Goal: Information Seeking & Learning: Learn about a topic

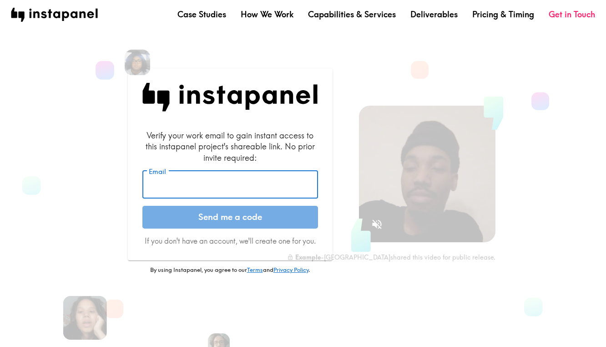
click at [168, 188] on input "Email" at bounding box center [230, 185] width 176 height 28
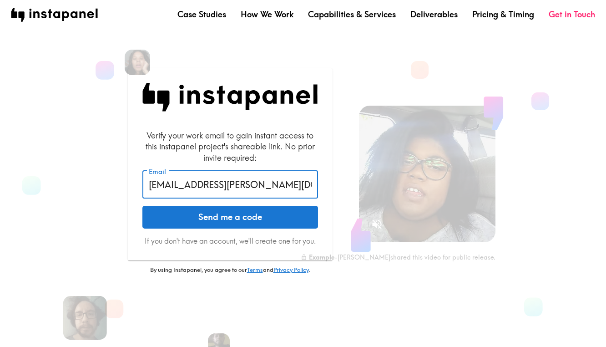
type input "[EMAIL_ADDRESS][PERSON_NAME][DOMAIN_NAME]"
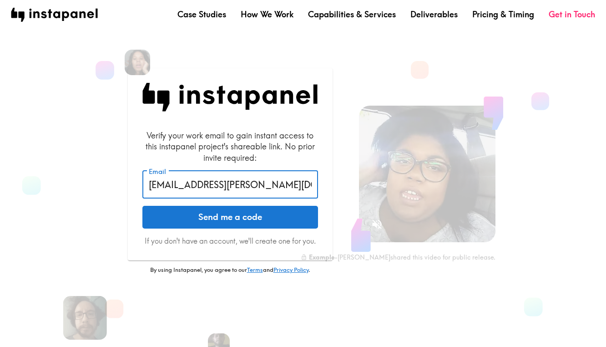
click at [195, 212] on button "Send me a code" at bounding box center [230, 217] width 176 height 23
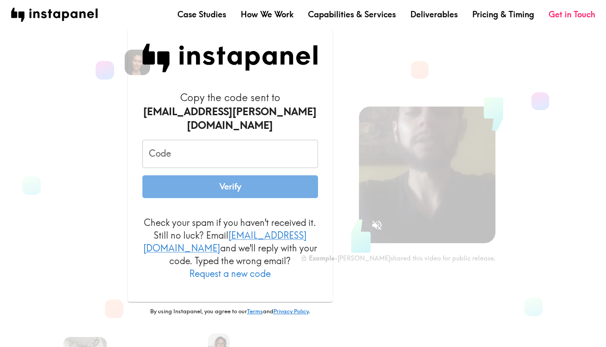
click at [252, 147] on input "Code" at bounding box center [230, 154] width 176 height 28
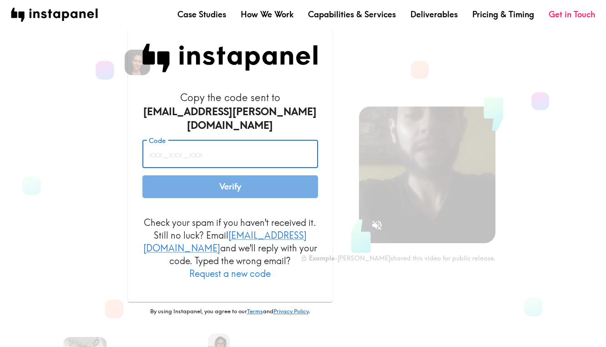
paste input "ay9_JJJ_yQg"
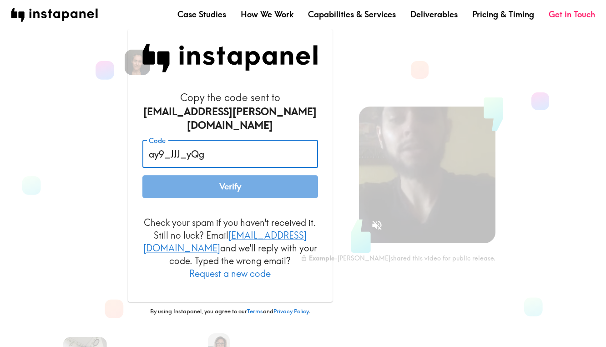
type input "ay9_JJJ_yQg"
click at [255, 183] on button "Verify" at bounding box center [230, 186] width 176 height 23
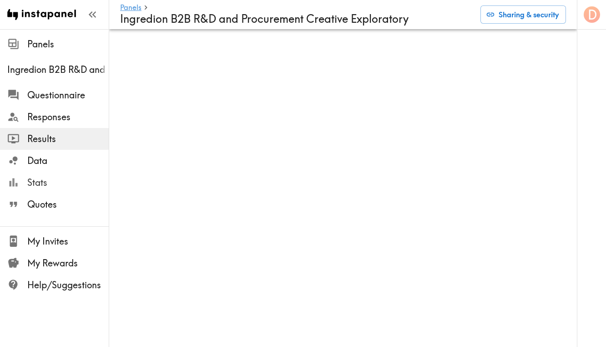
click at [41, 181] on span "Stats" at bounding box center [67, 182] width 81 height 13
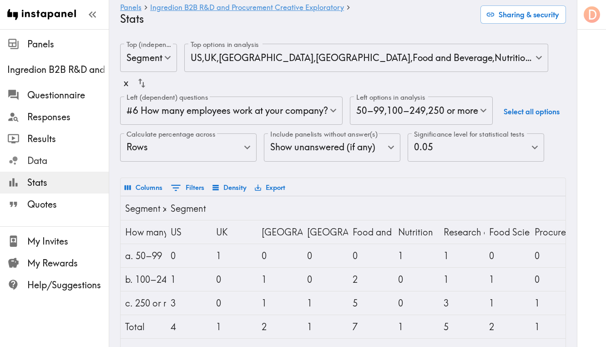
click at [44, 163] on span "Data" at bounding box center [67, 160] width 81 height 13
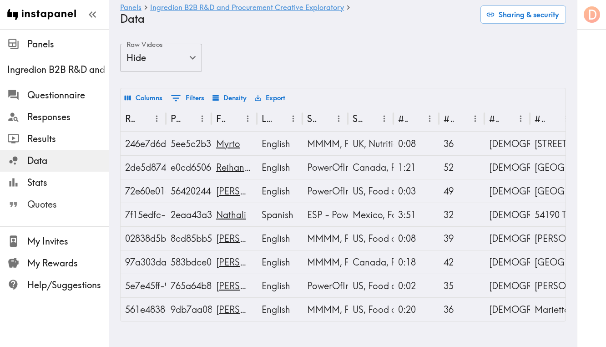
click at [47, 207] on span "Quotes" at bounding box center [67, 204] width 81 height 13
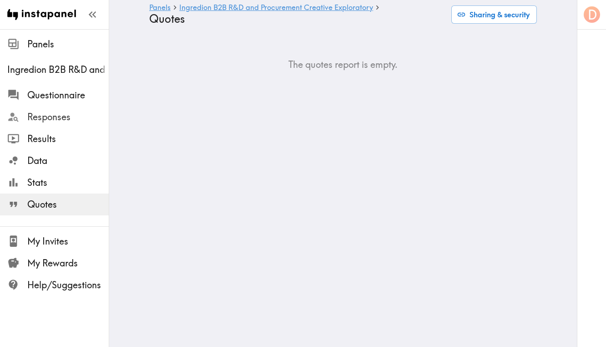
click at [43, 120] on span "Responses" at bounding box center [67, 117] width 81 height 13
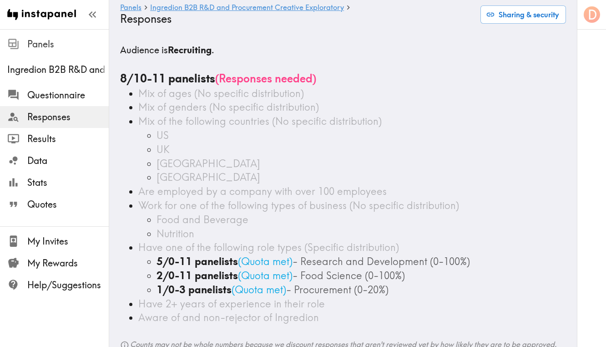
click at [44, 47] on span "Panels" at bounding box center [67, 44] width 81 height 13
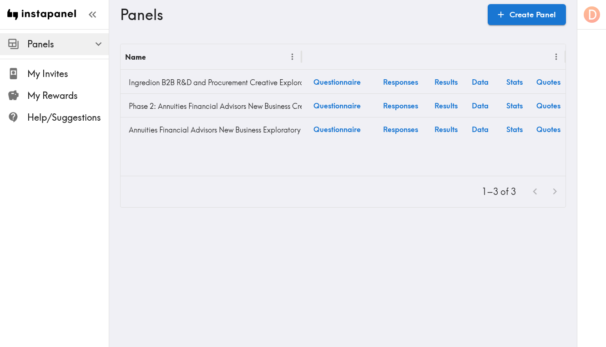
click at [44, 47] on span "Panels" at bounding box center [67, 44] width 81 height 13
click at [96, 42] on icon "button" at bounding box center [98, 44] width 12 height 12
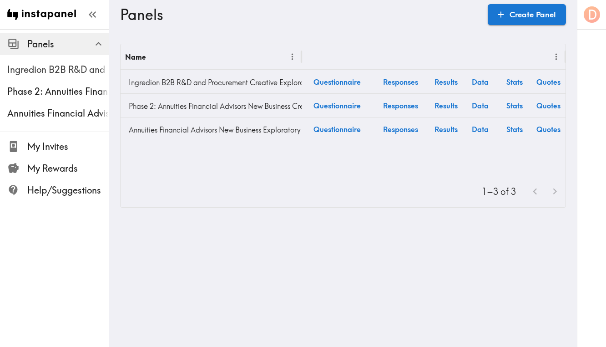
click at [48, 76] on span "Ingredion B2B R&D and Procurement Creative Exploratory" at bounding box center [58, 69] width 102 height 16
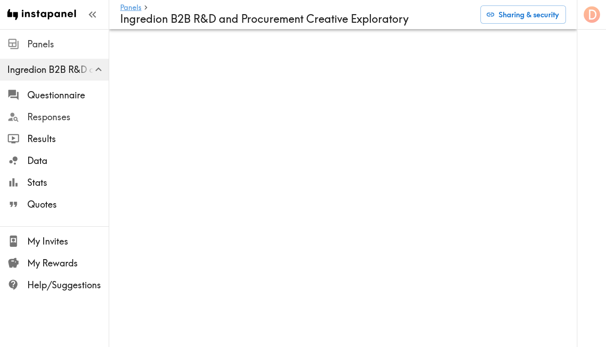
click at [61, 117] on span "Responses" at bounding box center [67, 117] width 81 height 13
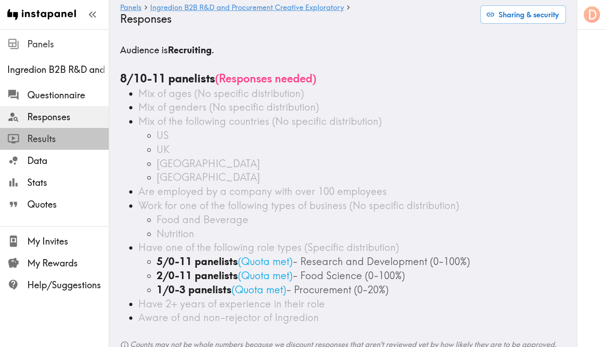
click at [41, 145] on span "Results" at bounding box center [67, 138] width 81 height 13
